Goal: Information Seeking & Learning: Learn about a topic

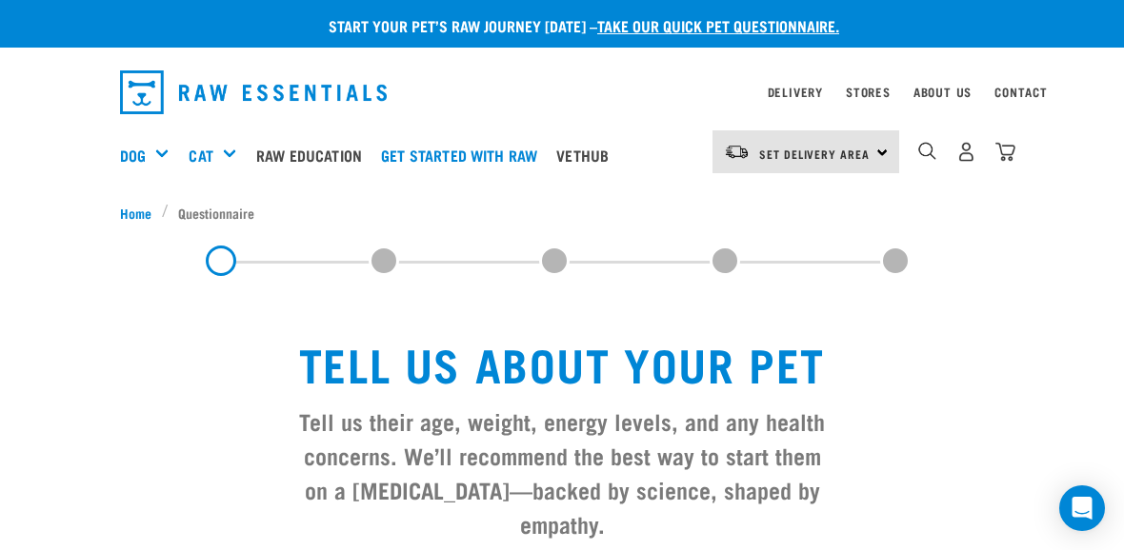
click at [116, 128] on div "Set Delivery Area North Island South Island Dog Shop All Dog Mixes & Minces" at bounding box center [562, 155] width 914 height 76
click at [121, 147] on link "Dog" at bounding box center [133, 155] width 26 height 23
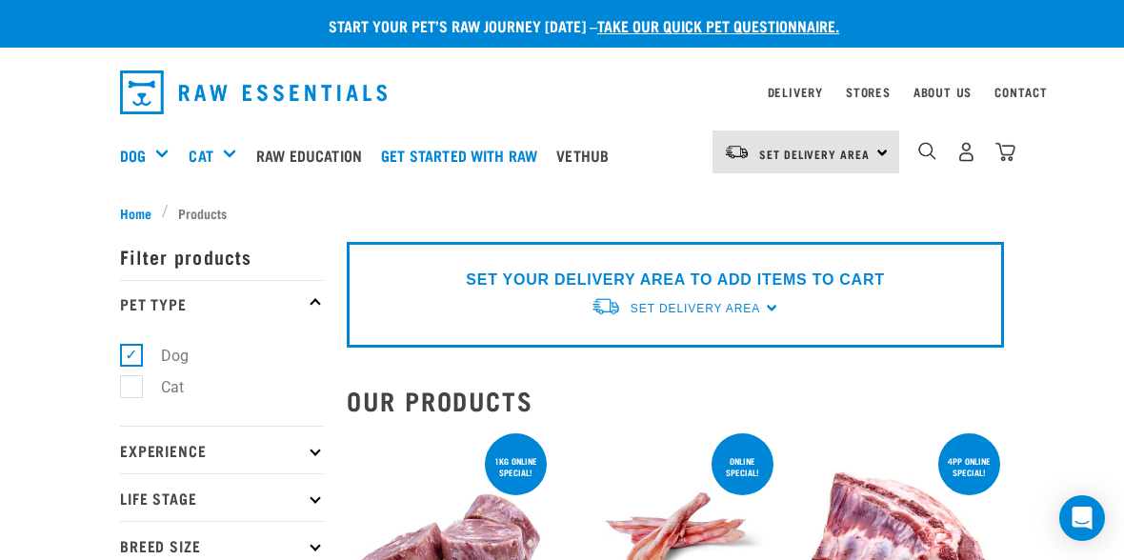
click at [308, 449] on p "Experience" at bounding box center [222, 450] width 204 height 48
click at [130, 496] on label "New Raw Feeder" at bounding box center [205, 502] width 150 height 24
click at [125, 496] on input "New Raw Feeder" at bounding box center [126, 498] width 12 height 12
checkbox input "true"
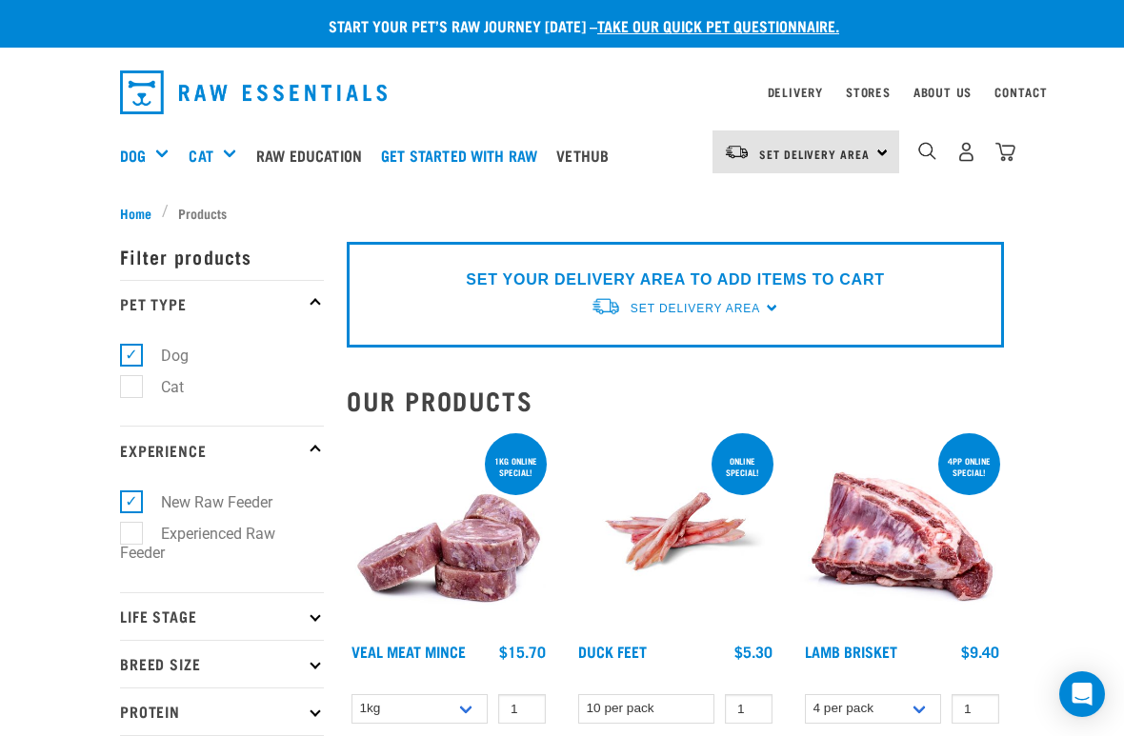
click at [320, 372] on ul "Dog Cat" at bounding box center [222, 377] width 204 height 99
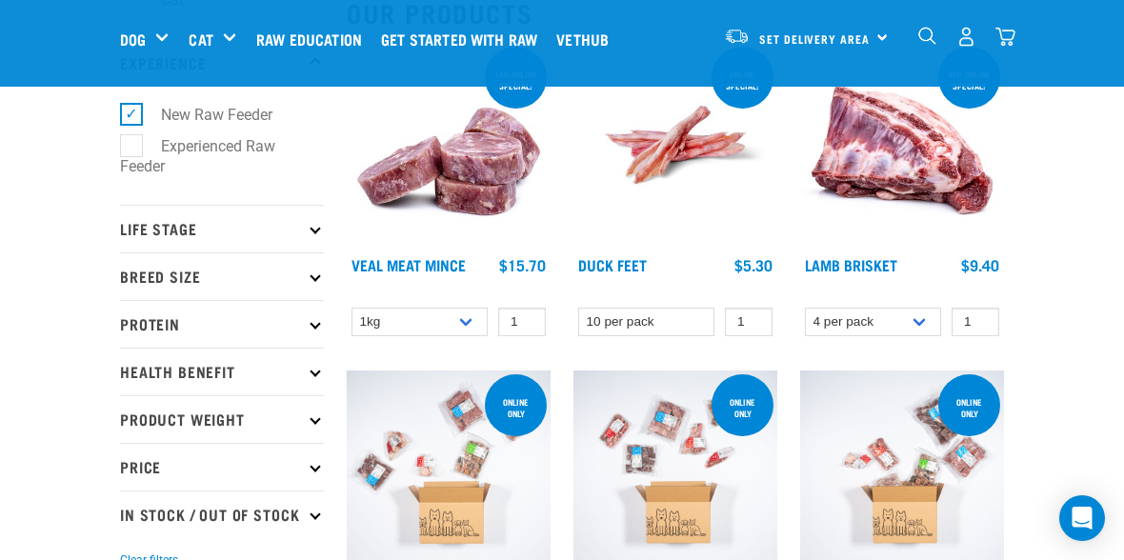
scroll to position [241, 0]
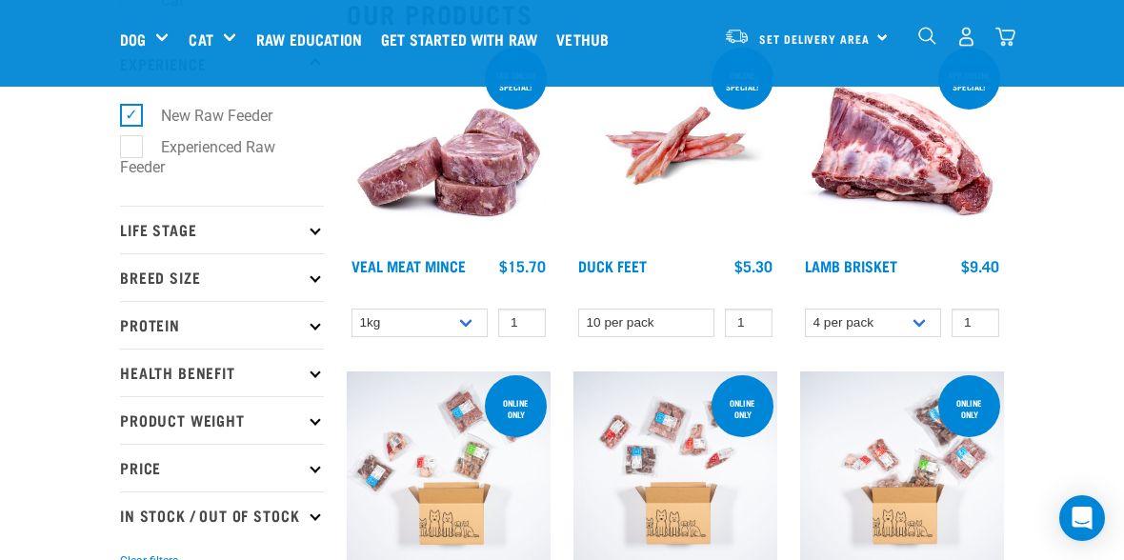
click at [321, 227] on p "Life Stage" at bounding box center [222, 230] width 204 height 48
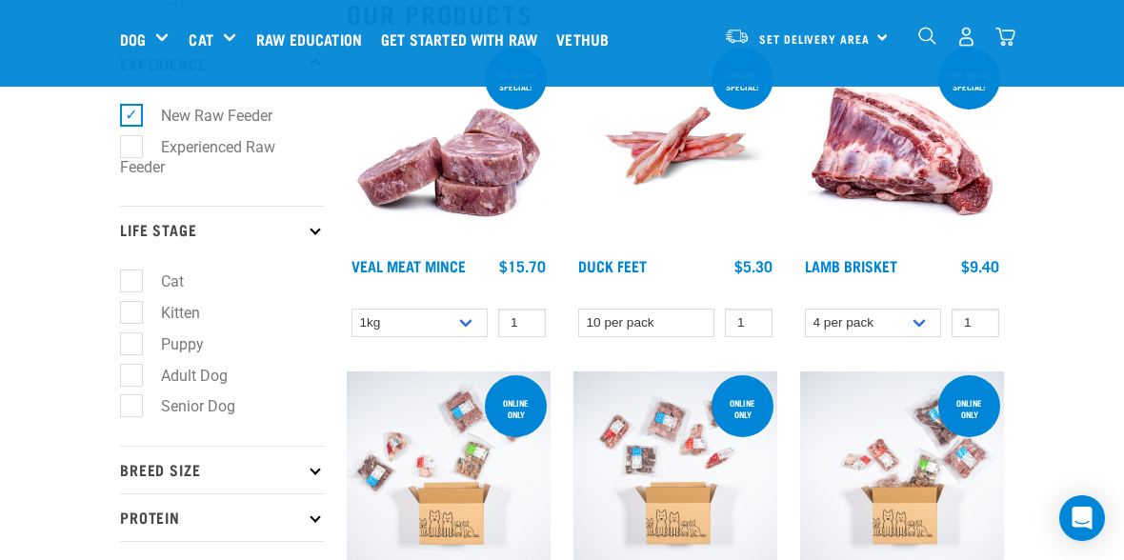
click at [141, 371] on label "Adult Dog" at bounding box center [182, 376] width 105 height 24
click at [132, 371] on input "Adult Dog" at bounding box center [126, 372] width 12 height 12
checkbox input "true"
click at [321, 471] on p "Breed Size" at bounding box center [222, 470] width 204 height 48
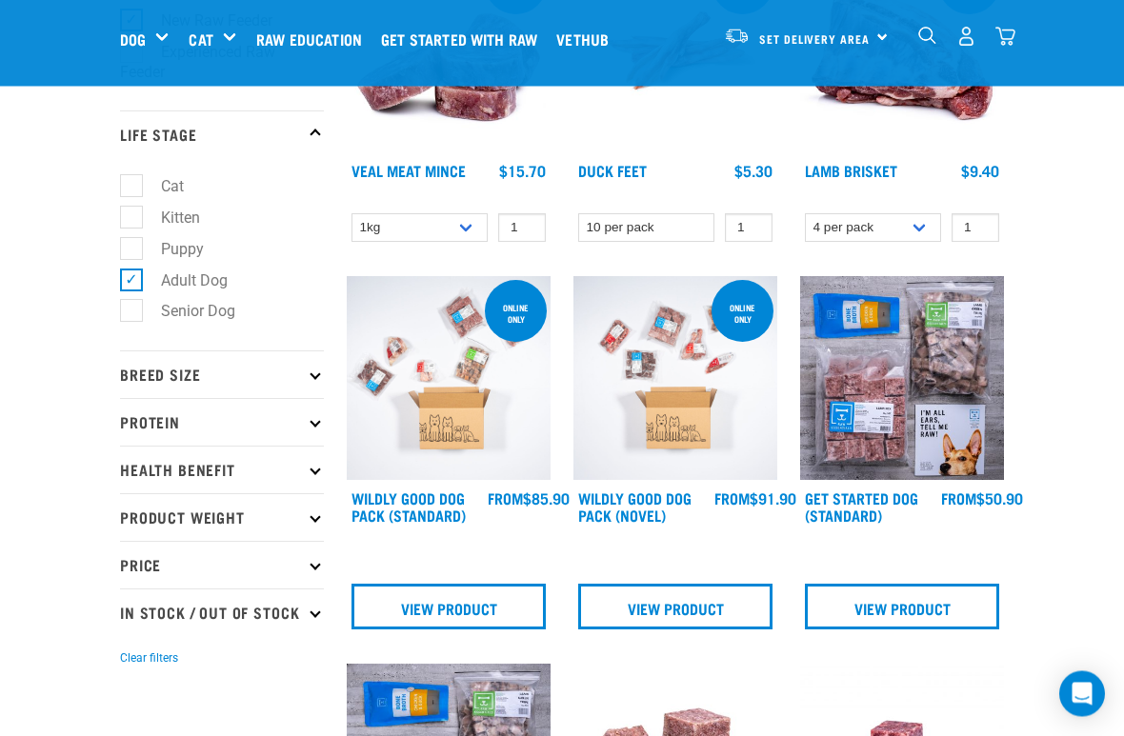
scroll to position [338, 0]
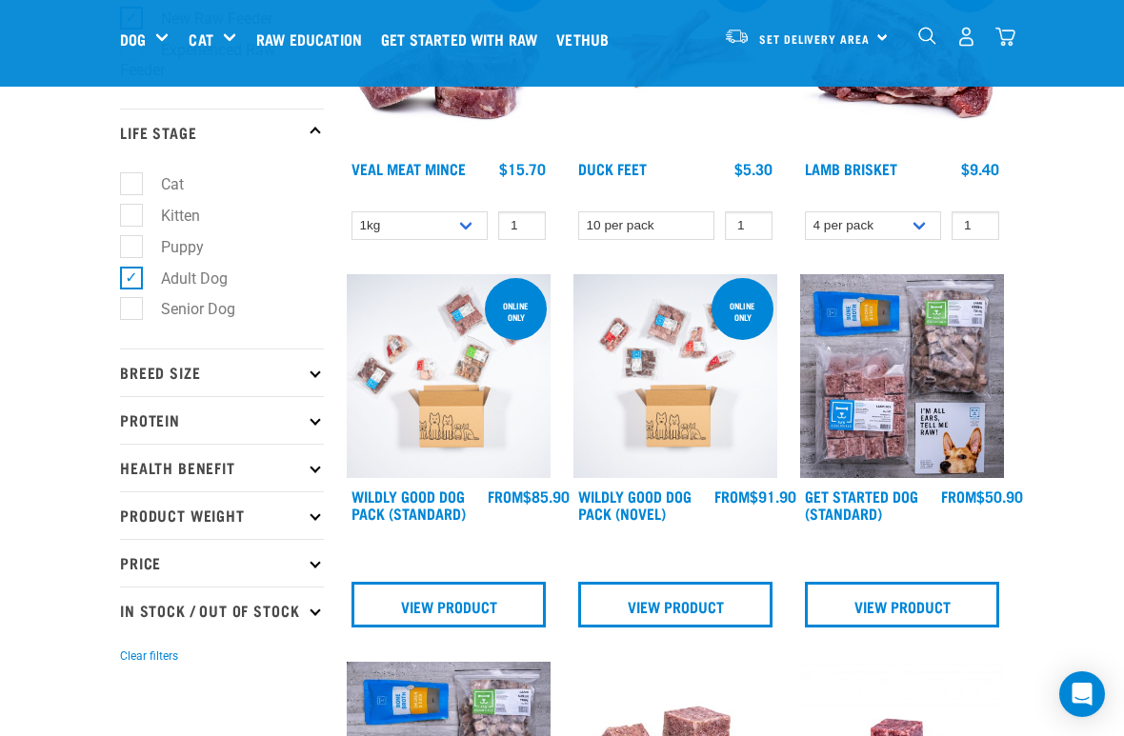
click at [322, 371] on p "Breed Size" at bounding box center [222, 373] width 204 height 48
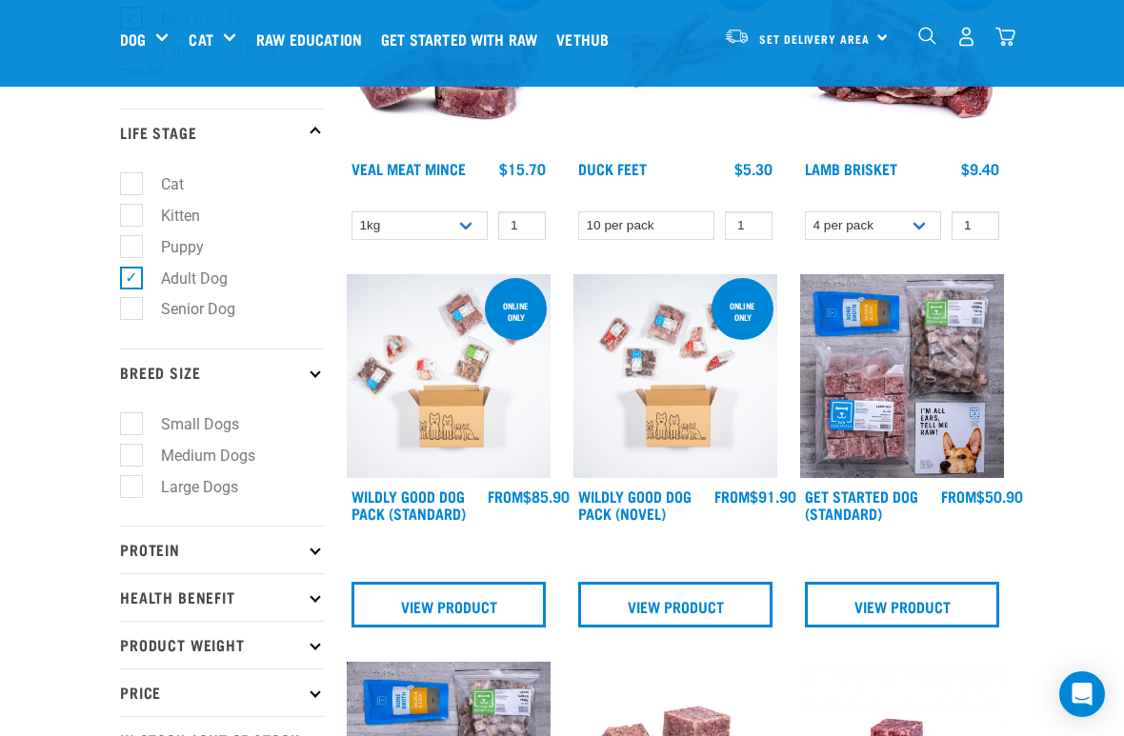
click at [138, 452] on label "Medium Dogs" at bounding box center [196, 456] width 132 height 24
click at [132, 452] on input "Medium Dogs" at bounding box center [126, 452] width 12 height 12
checkbox input "true"
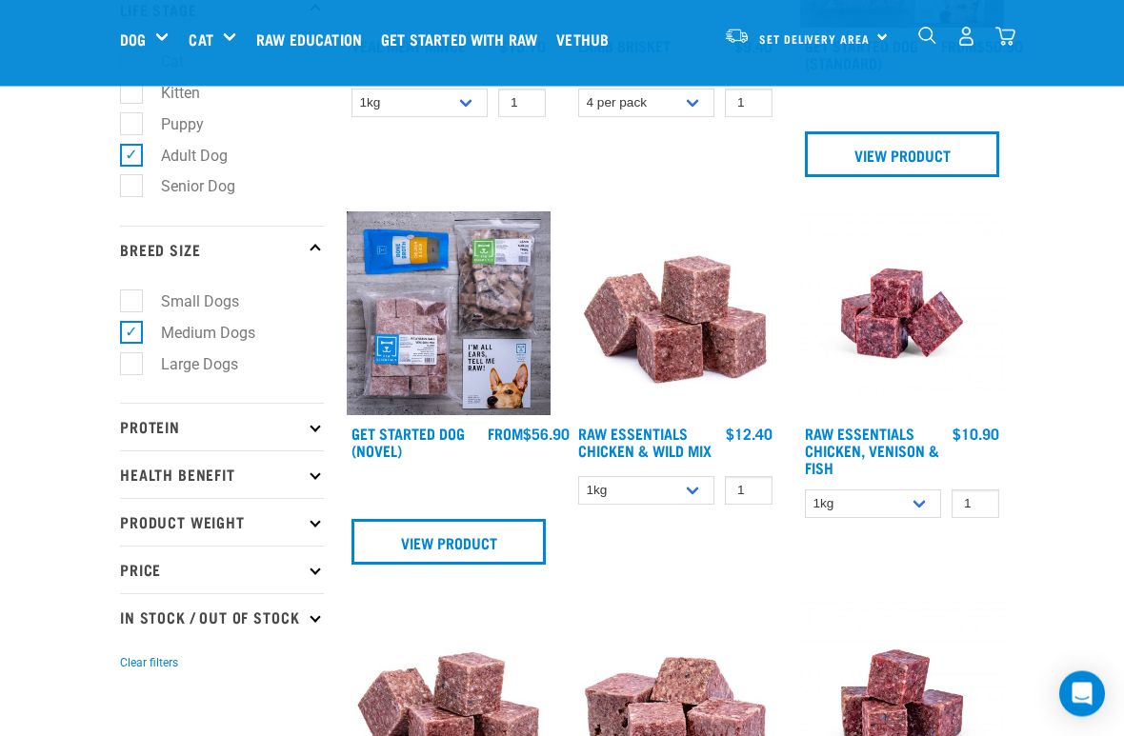
scroll to position [466, 0]
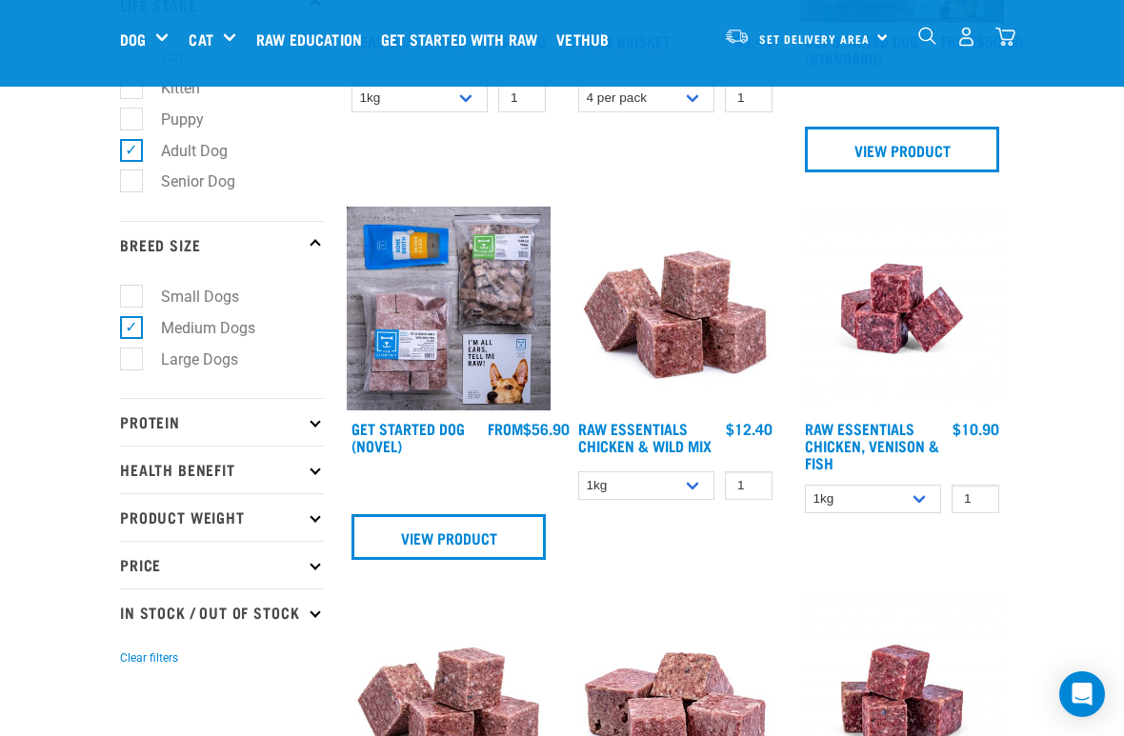
click at [322, 422] on p "Protein" at bounding box center [222, 422] width 204 height 48
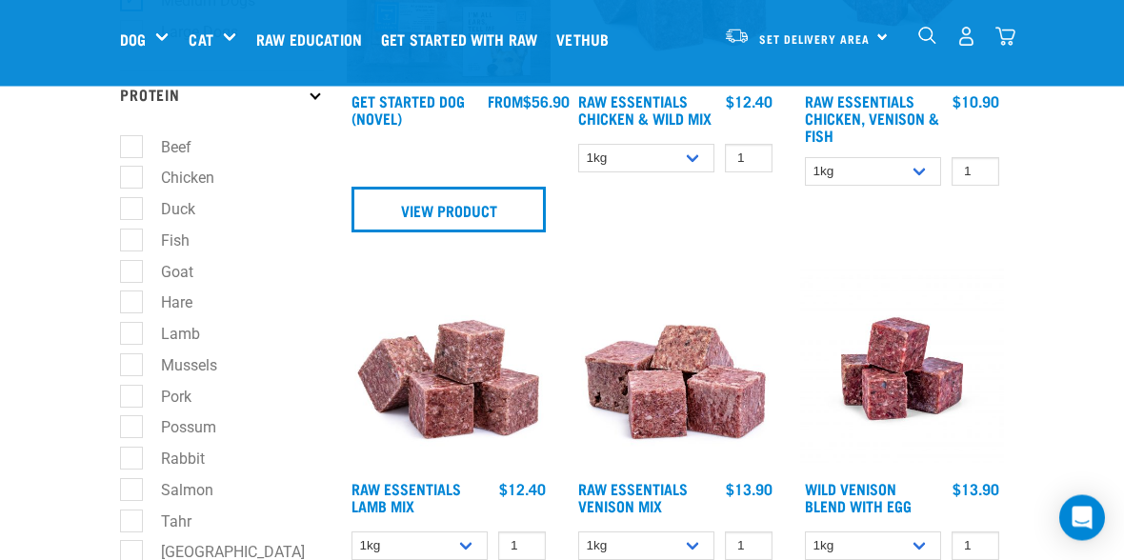
scroll to position [789, 0]
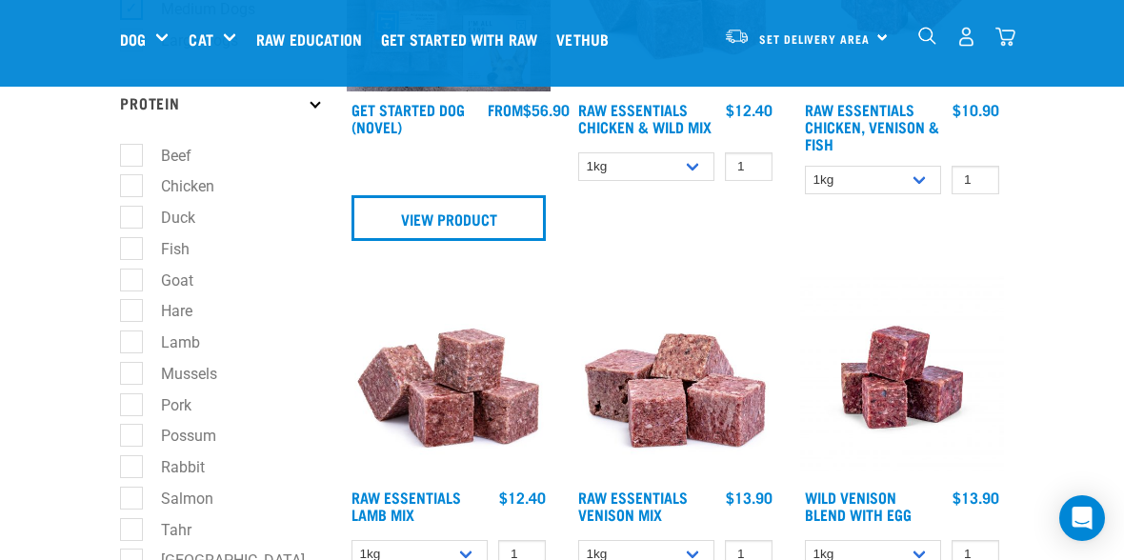
scroll to position [784, 0]
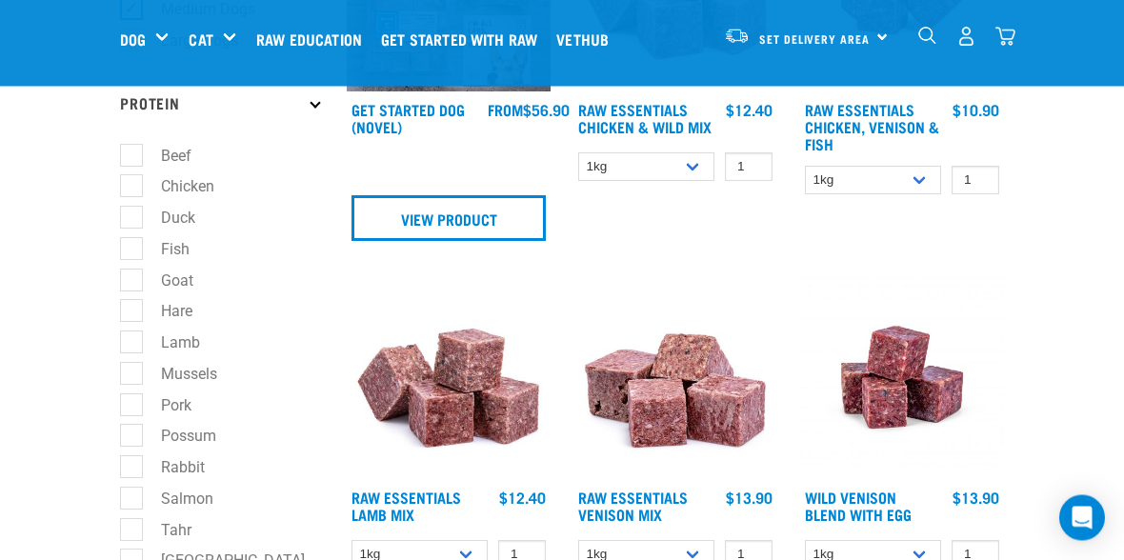
click at [138, 345] on label "Lamb" at bounding box center [168, 343] width 77 height 24
click at [132, 345] on input "Lamb" at bounding box center [126, 340] width 12 height 12
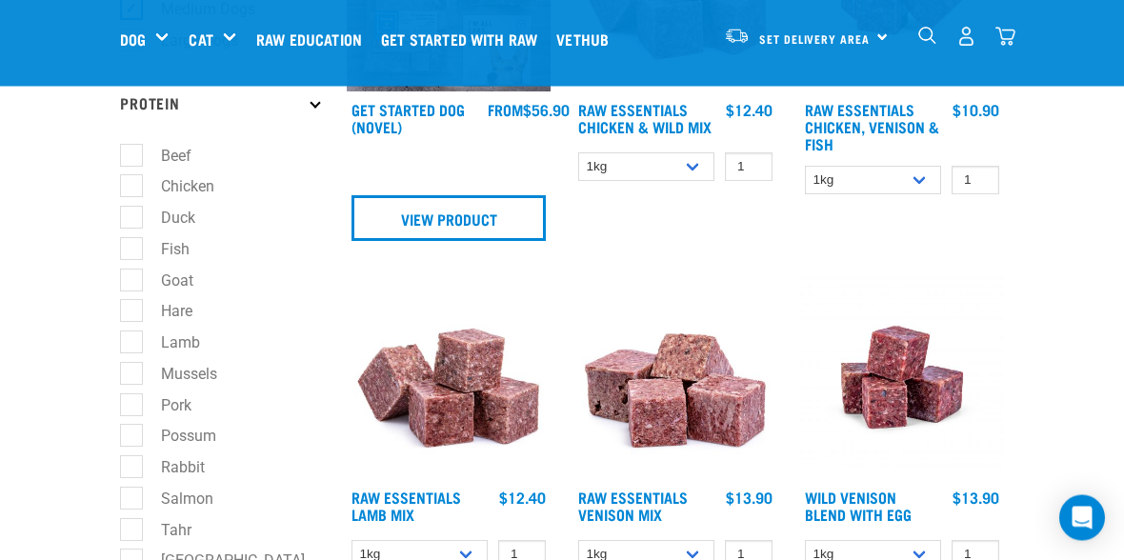
checkbox input "true"
click at [136, 488] on label "Salmon" at bounding box center [175, 500] width 90 height 24
click at [132, 490] on input "Salmon" at bounding box center [126, 496] width 12 height 12
checkbox input "true"
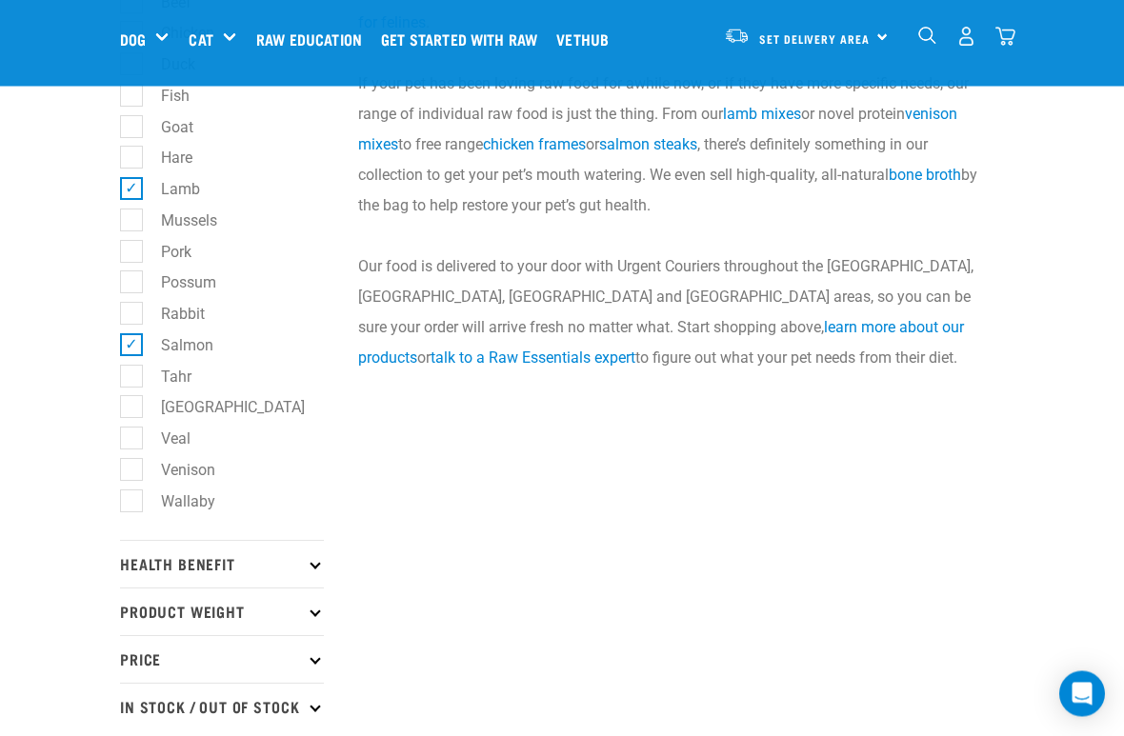
scroll to position [938, 0]
click at [142, 508] on label "Wallaby" at bounding box center [176, 502] width 92 height 24
click at [132, 504] on input "Wallaby" at bounding box center [126, 497] width 12 height 12
checkbox input "true"
click at [141, 466] on label "Venison" at bounding box center [176, 470] width 92 height 24
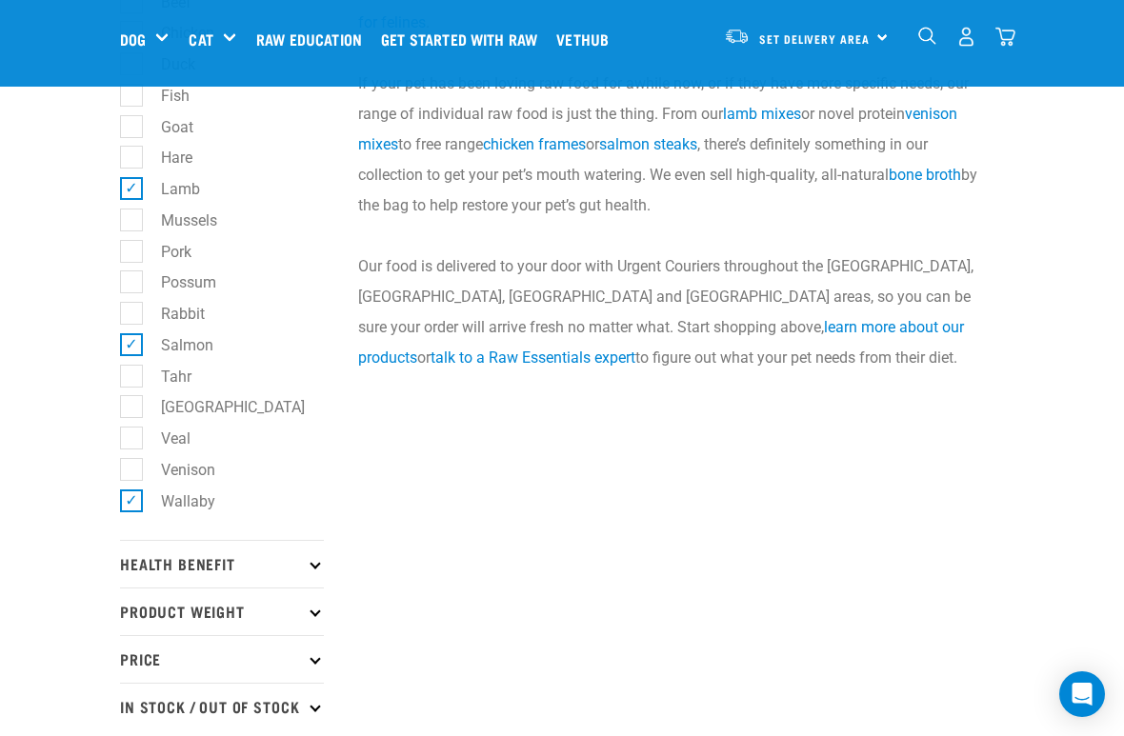
click at [132, 466] on input "Venison" at bounding box center [126, 466] width 12 height 12
checkbox input "true"
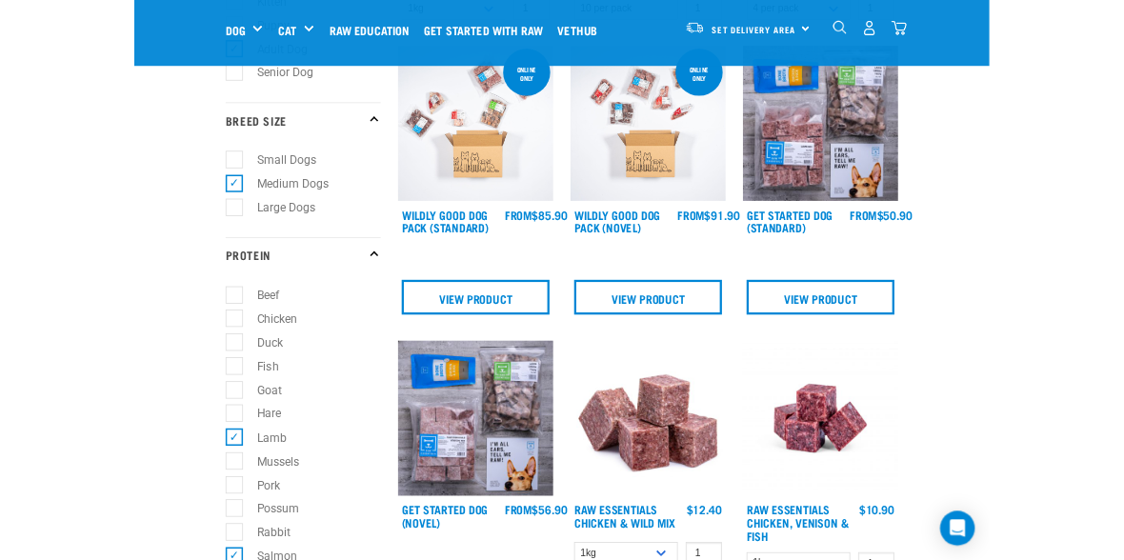
scroll to position [550, 0]
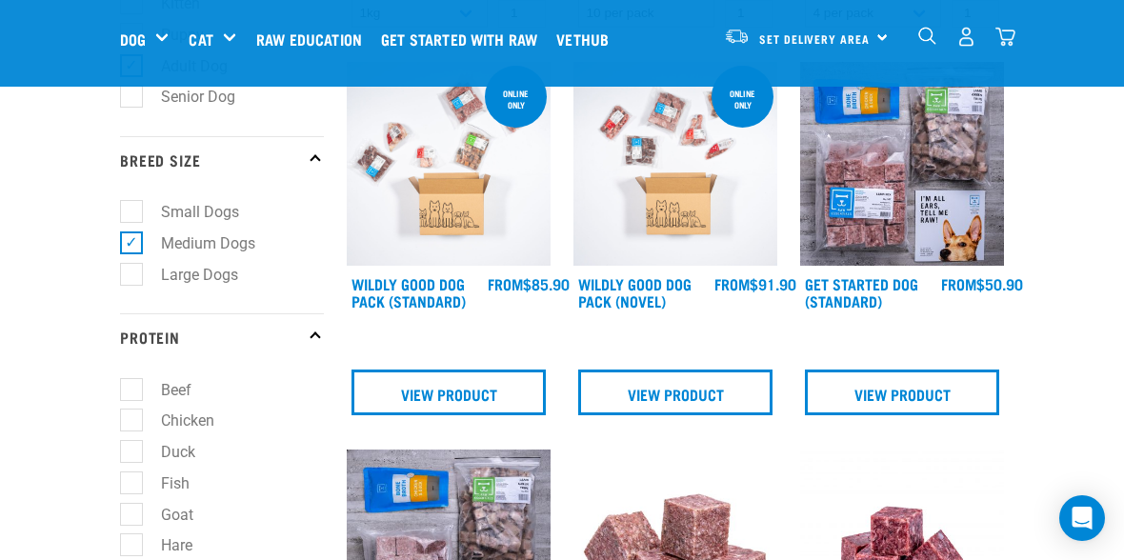
click at [138, 516] on label "Goat" at bounding box center [165, 515] width 70 height 24
click at [132, 516] on input "Goat" at bounding box center [126, 511] width 12 height 12
checkbox input "true"
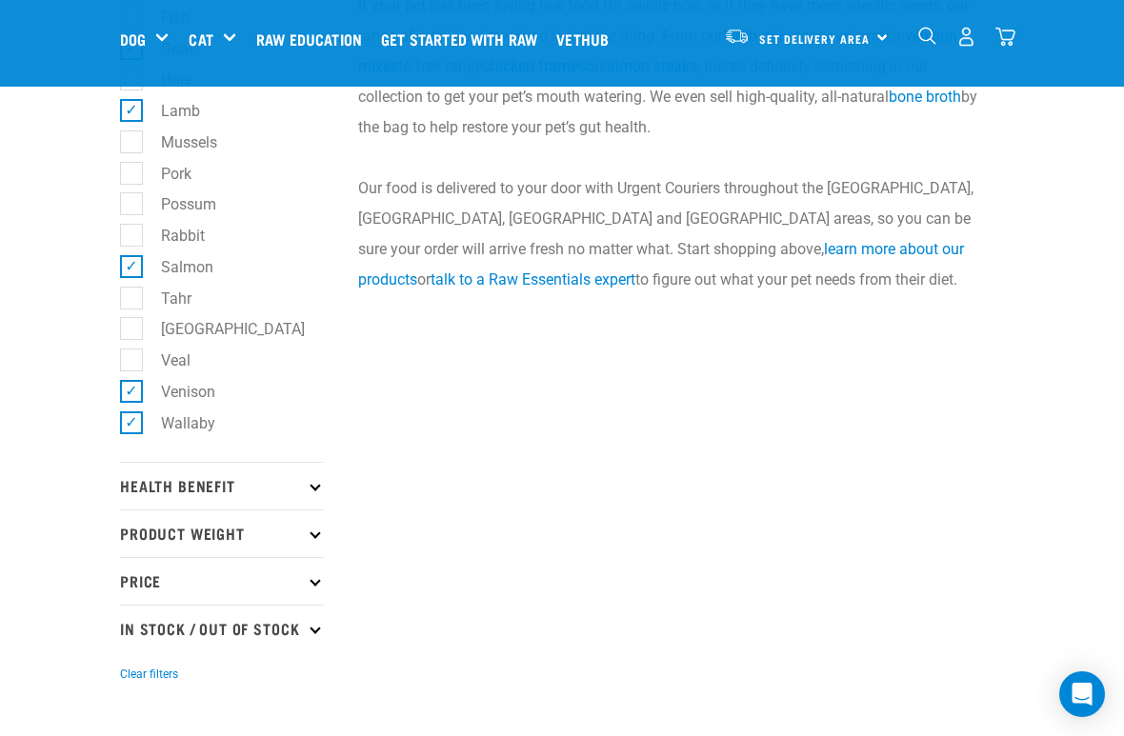
scroll to position [1018, 0]
click at [323, 489] on p "Health Benefit" at bounding box center [222, 484] width 204 height 48
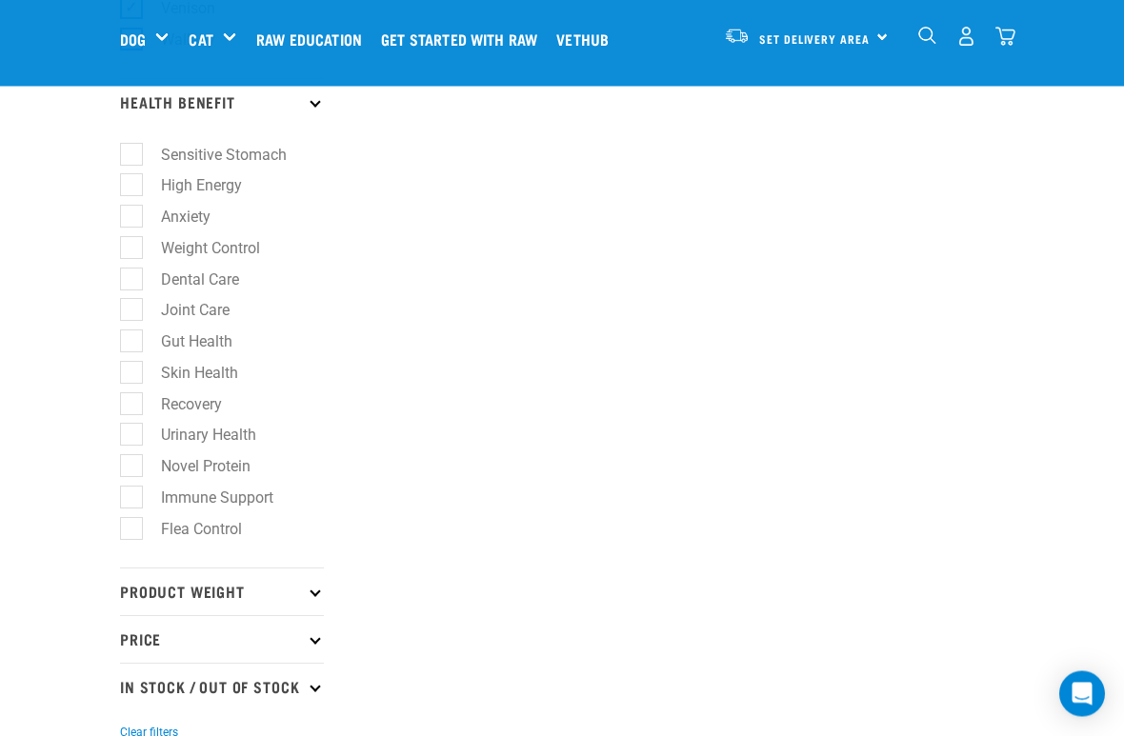
scroll to position [1400, 0]
click at [136, 344] on label "Gut Health" at bounding box center [185, 342] width 110 height 24
click at [132, 344] on input "Gut Health" at bounding box center [126, 338] width 12 height 12
checkbox input "true"
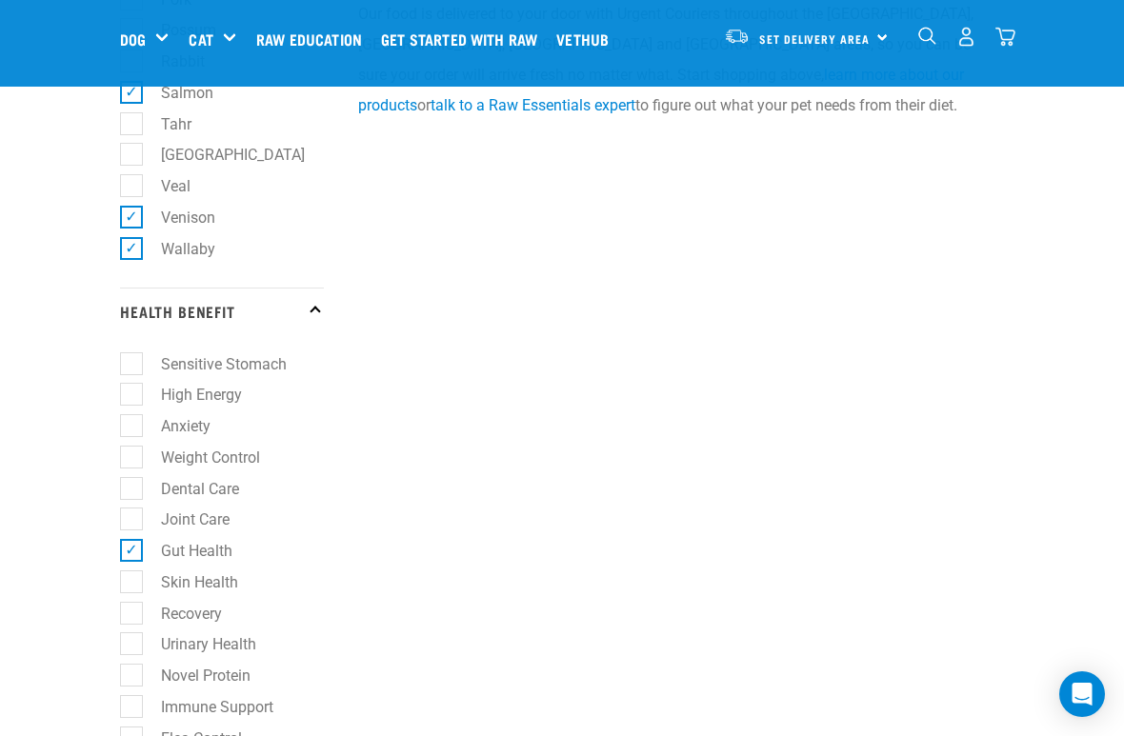
scroll to position [1198, 0]
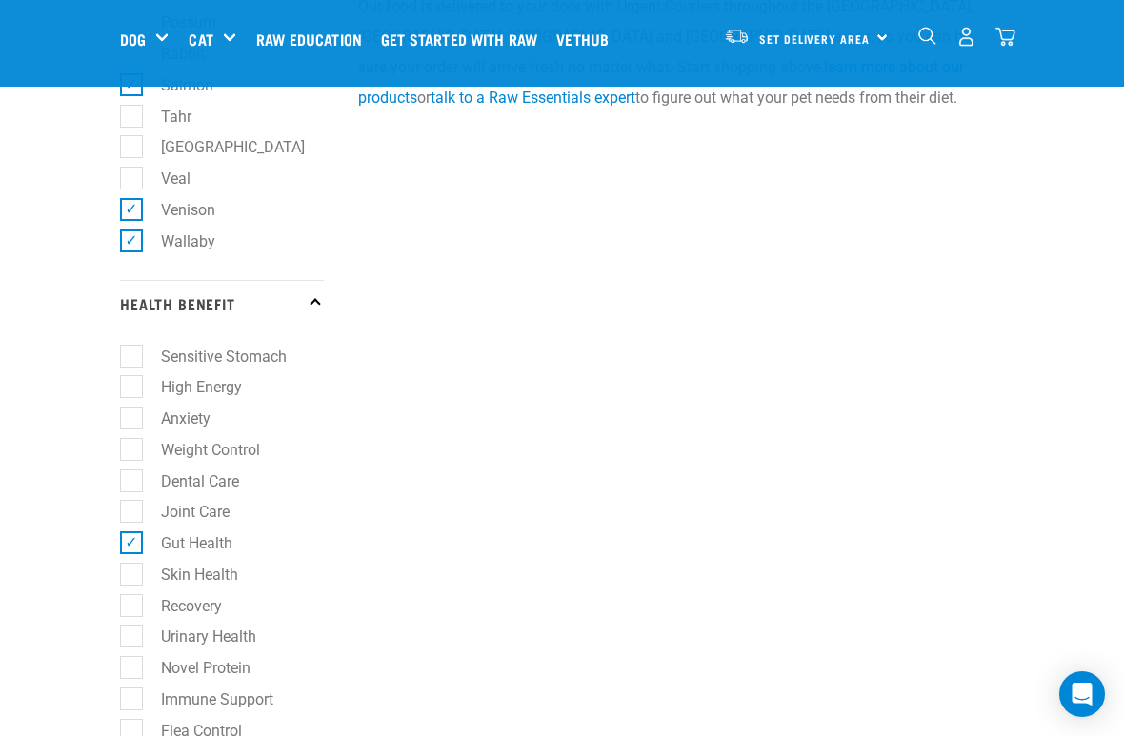
click at [142, 420] on label "Anxiety" at bounding box center [174, 419] width 88 height 24
click at [132, 420] on input "Anxiety" at bounding box center [126, 416] width 12 height 12
checkbox input "true"
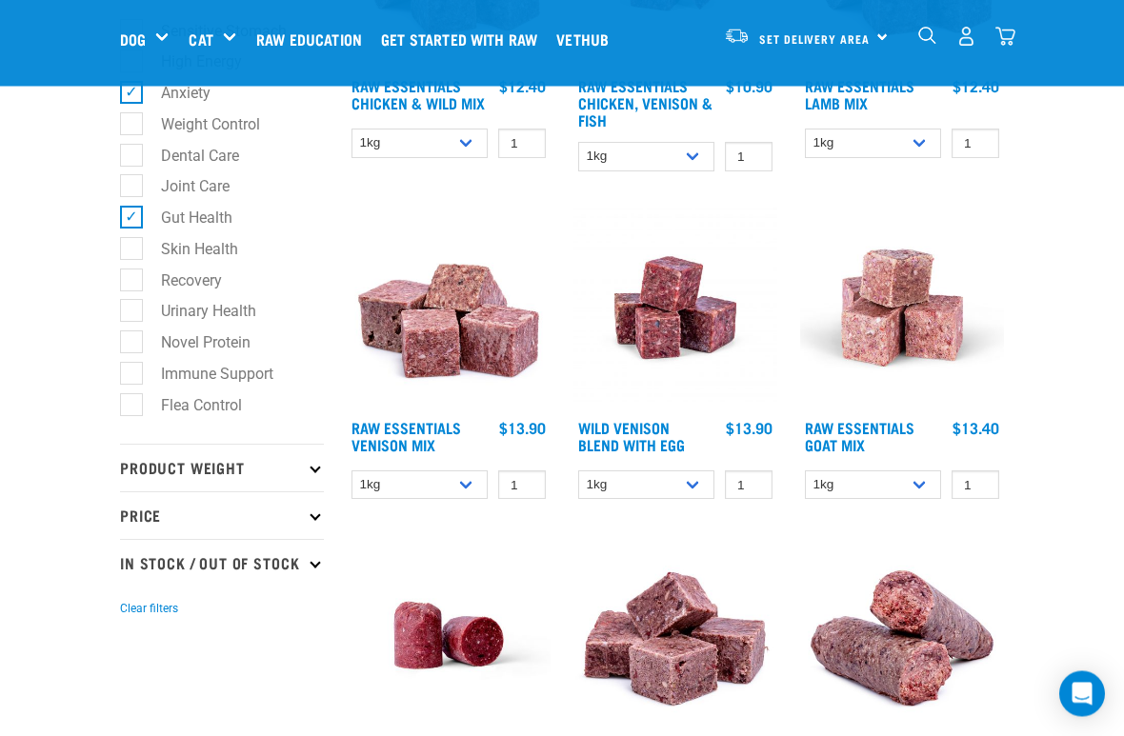
scroll to position [1524, 0]
click at [323, 472] on p "Product Weight" at bounding box center [222, 468] width 204 height 48
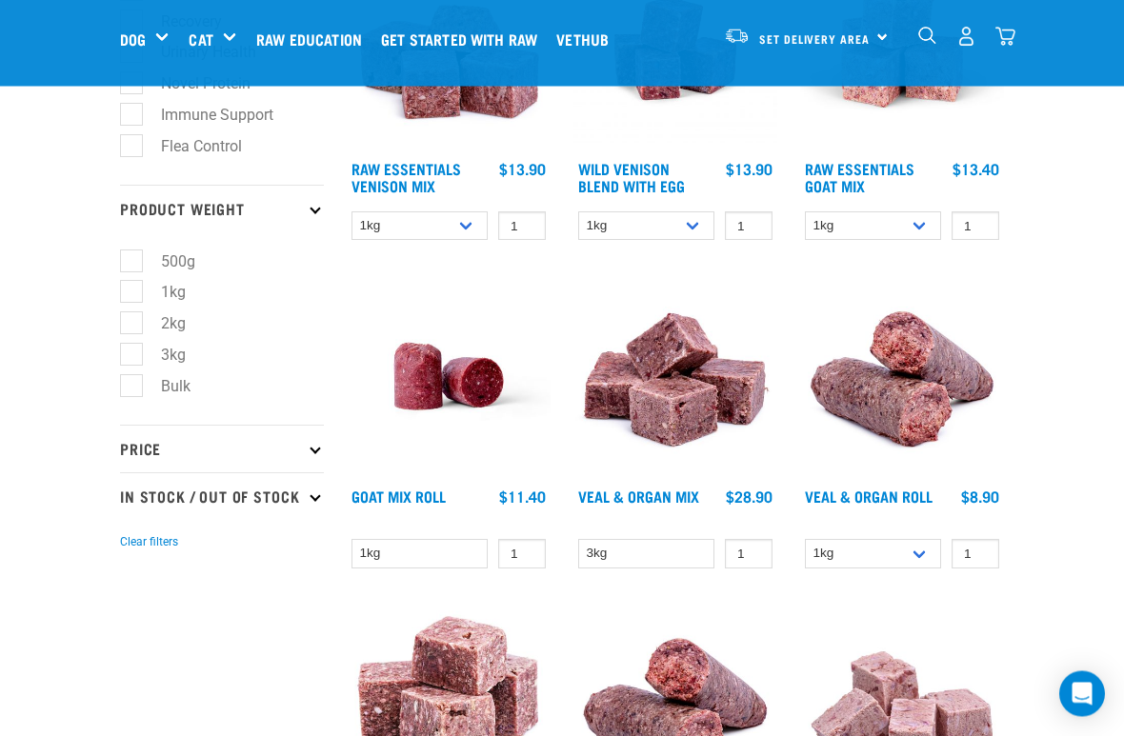
scroll to position [1783, 0]
click at [113, 325] on div "× Filter products Pet Type Dog Cat Experience New Raw Feeder Experienced Raw Fe…" at bounding box center [222, 629] width 227 height 4692
click at [133, 327] on label "2kg" at bounding box center [161, 323] width 63 height 24
click at [132, 326] on input "2kg" at bounding box center [126, 319] width 12 height 12
checkbox input "true"
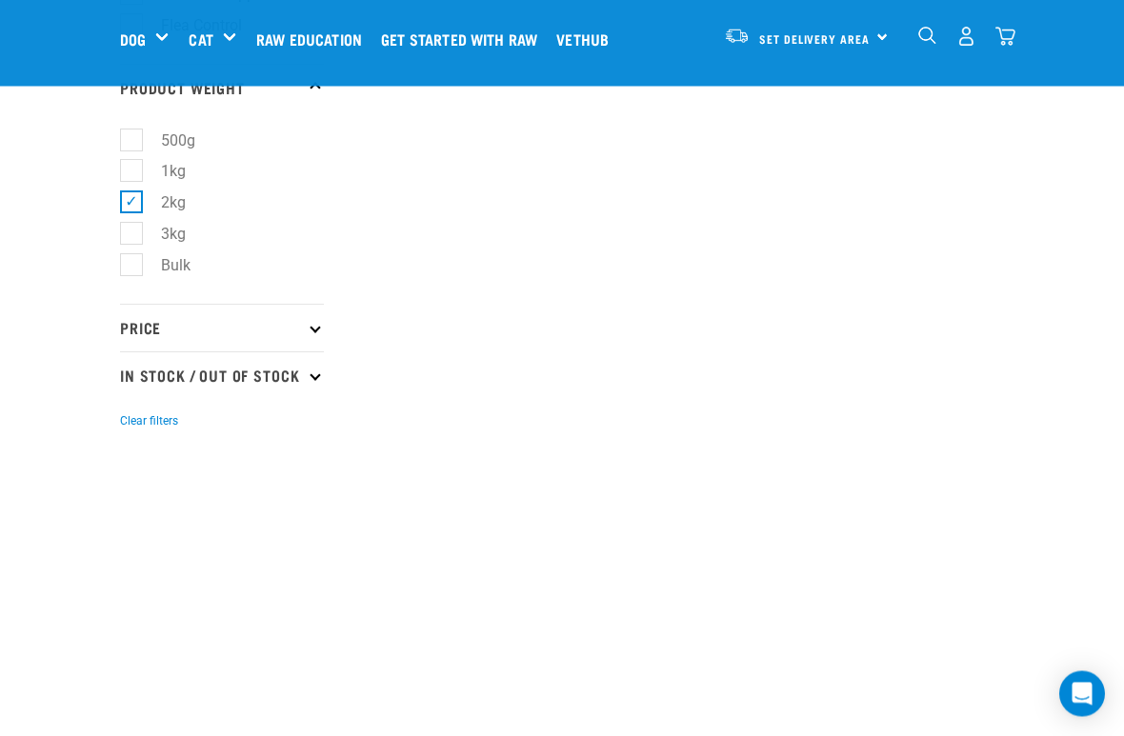
scroll to position [1948, 0]
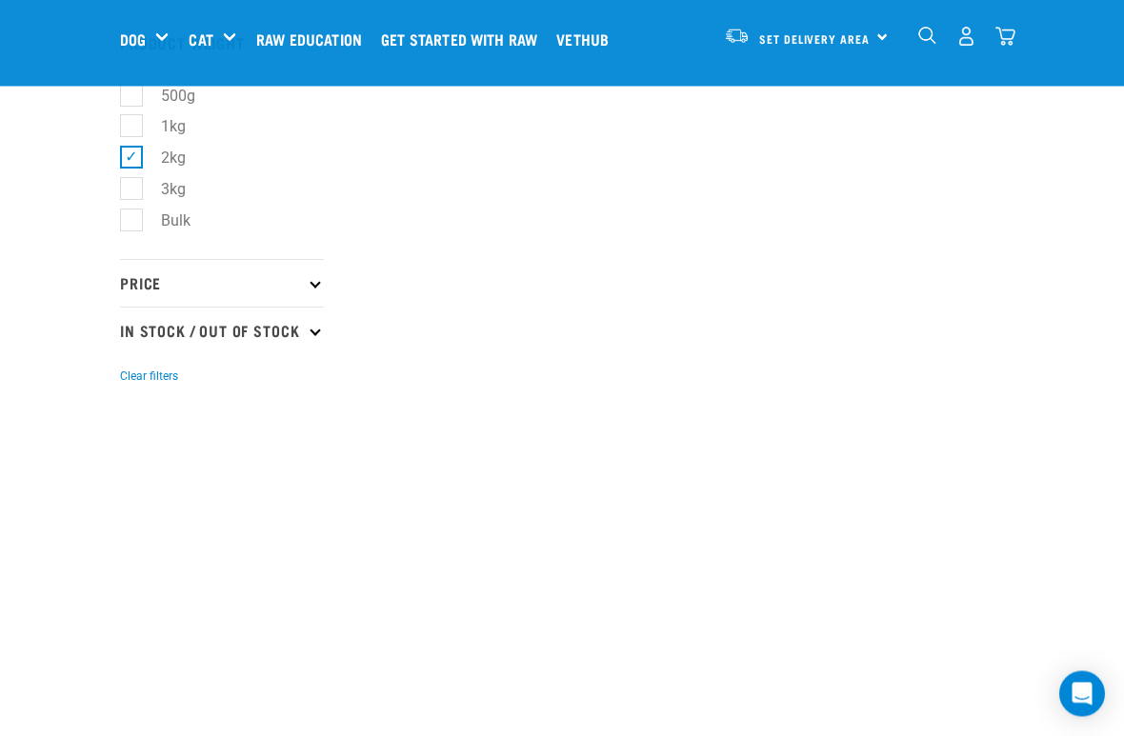
click at [322, 293] on p "Price" at bounding box center [222, 284] width 204 height 48
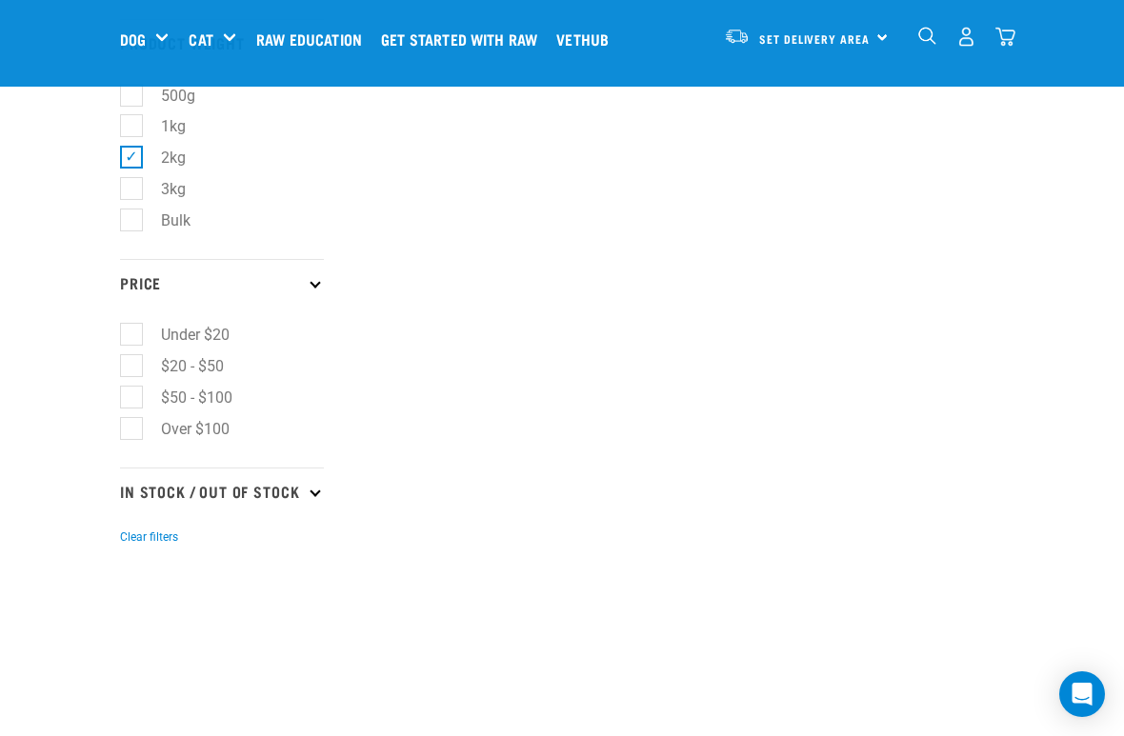
click at [143, 365] on label "$20 - $50" at bounding box center [180, 366] width 101 height 24
click at [132, 365] on input "$20 - $50" at bounding box center [126, 363] width 12 height 12
checkbox input "true"
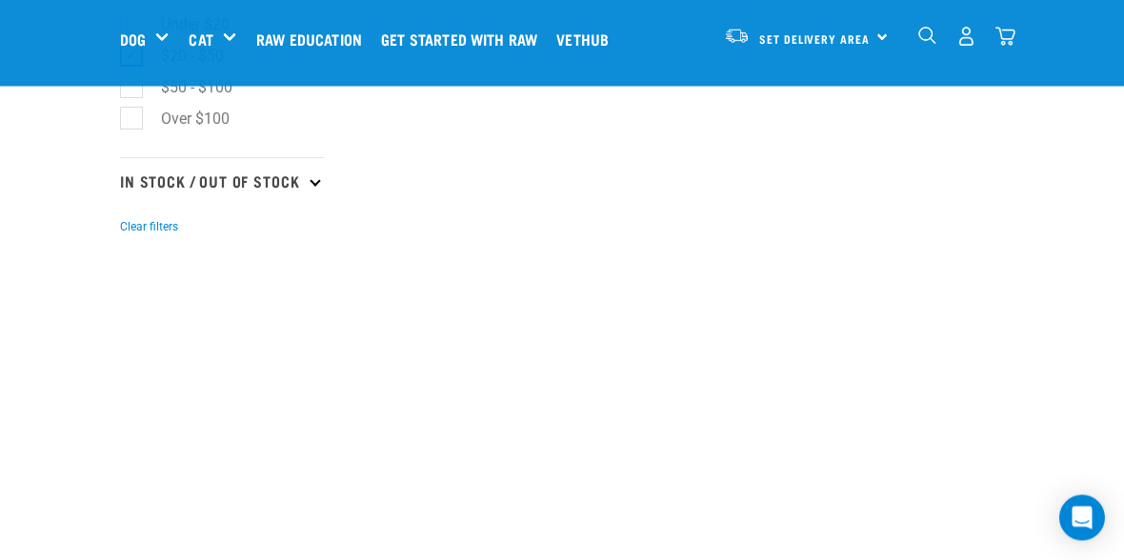
click at [316, 202] on p "In Stock / Out Of Stock" at bounding box center [222, 182] width 204 height 48
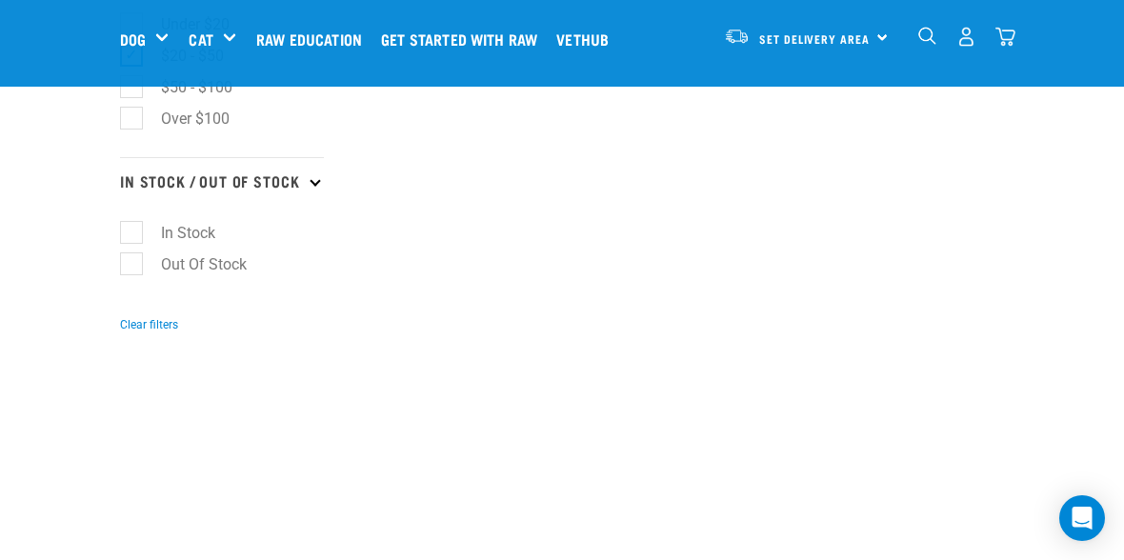
click at [143, 245] on label "In Stock" at bounding box center [176, 233] width 92 height 24
click at [132, 236] on input "In Stock" at bounding box center [126, 230] width 12 height 12
checkbox input "true"
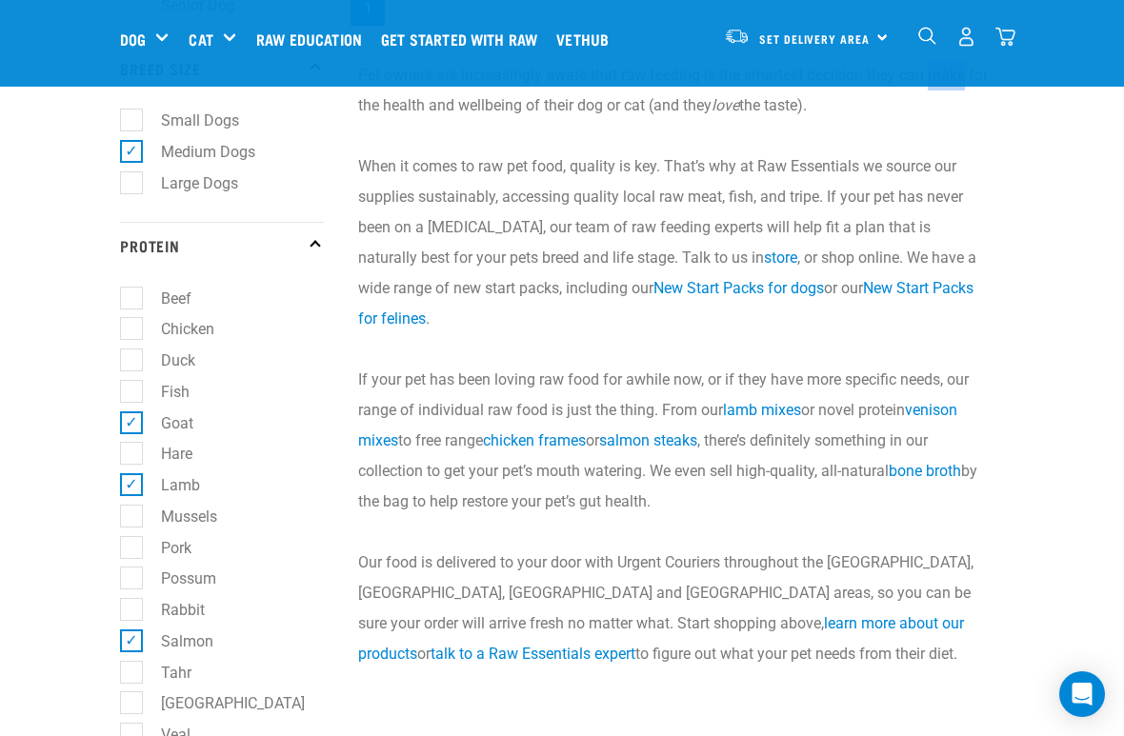
scroll to position [643, 0]
click at [722, 293] on link "New Start Packs for dogs" at bounding box center [738, 287] width 170 height 18
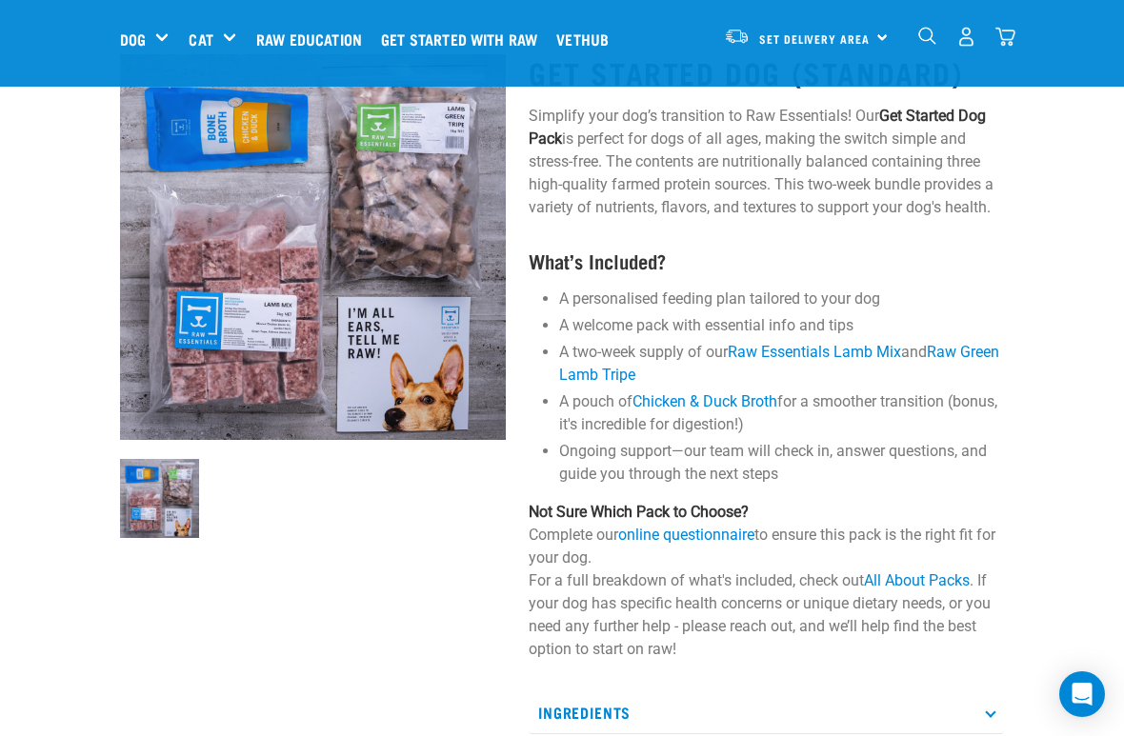
scroll to position [88, 0]
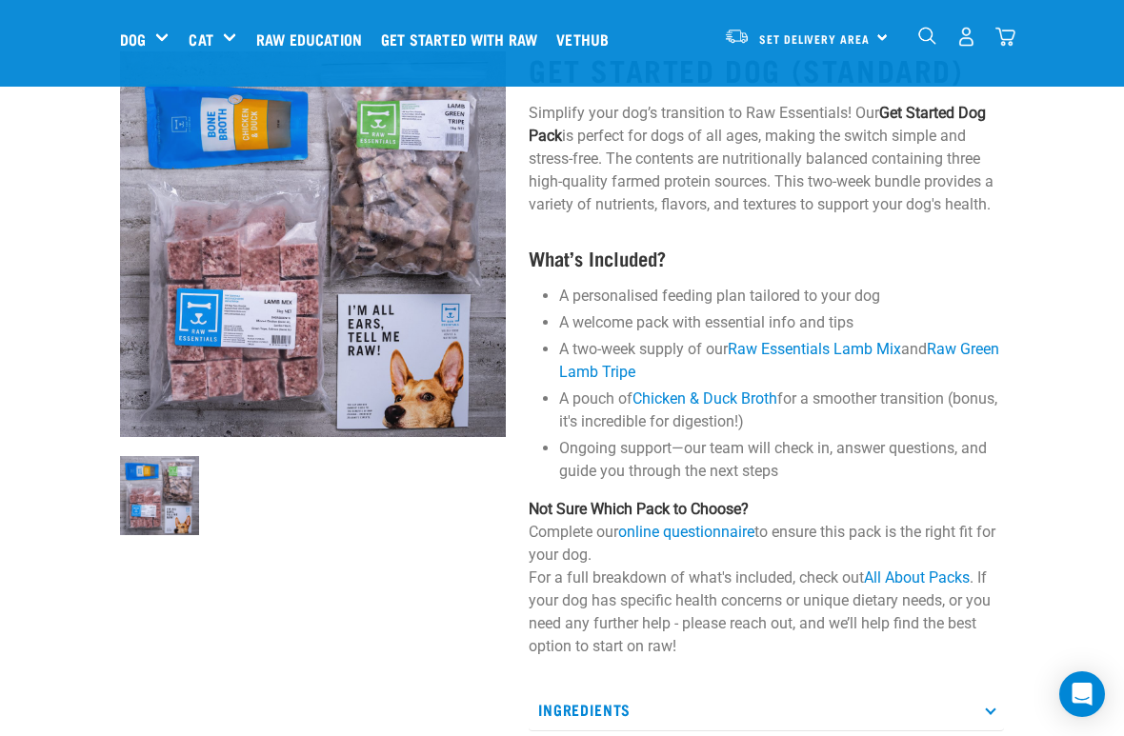
click at [47, 249] on div "Start your pet’s raw journey [DATE] – take our quick pet questionnaire. Deliver…" at bounding box center [562, 574] width 1124 height 1324
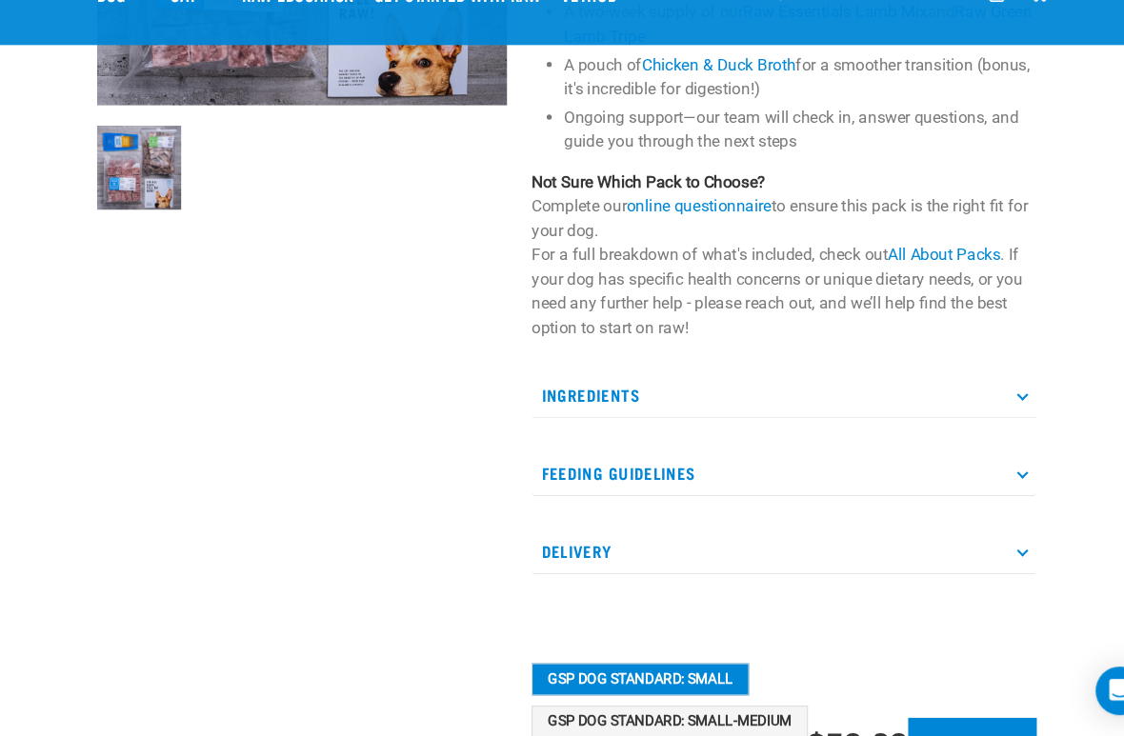
scroll to position [382, 0]
click at [970, 468] on p "Feeding Guidelines" at bounding box center [766, 489] width 475 height 43
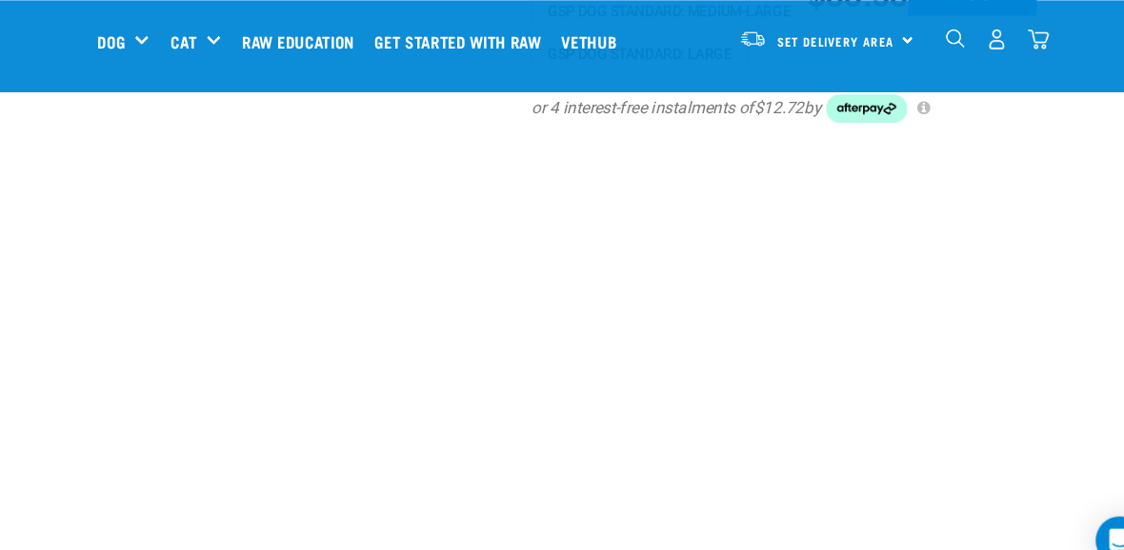
scroll to position [1756, 0]
